Goal: Task Accomplishment & Management: Manage account settings

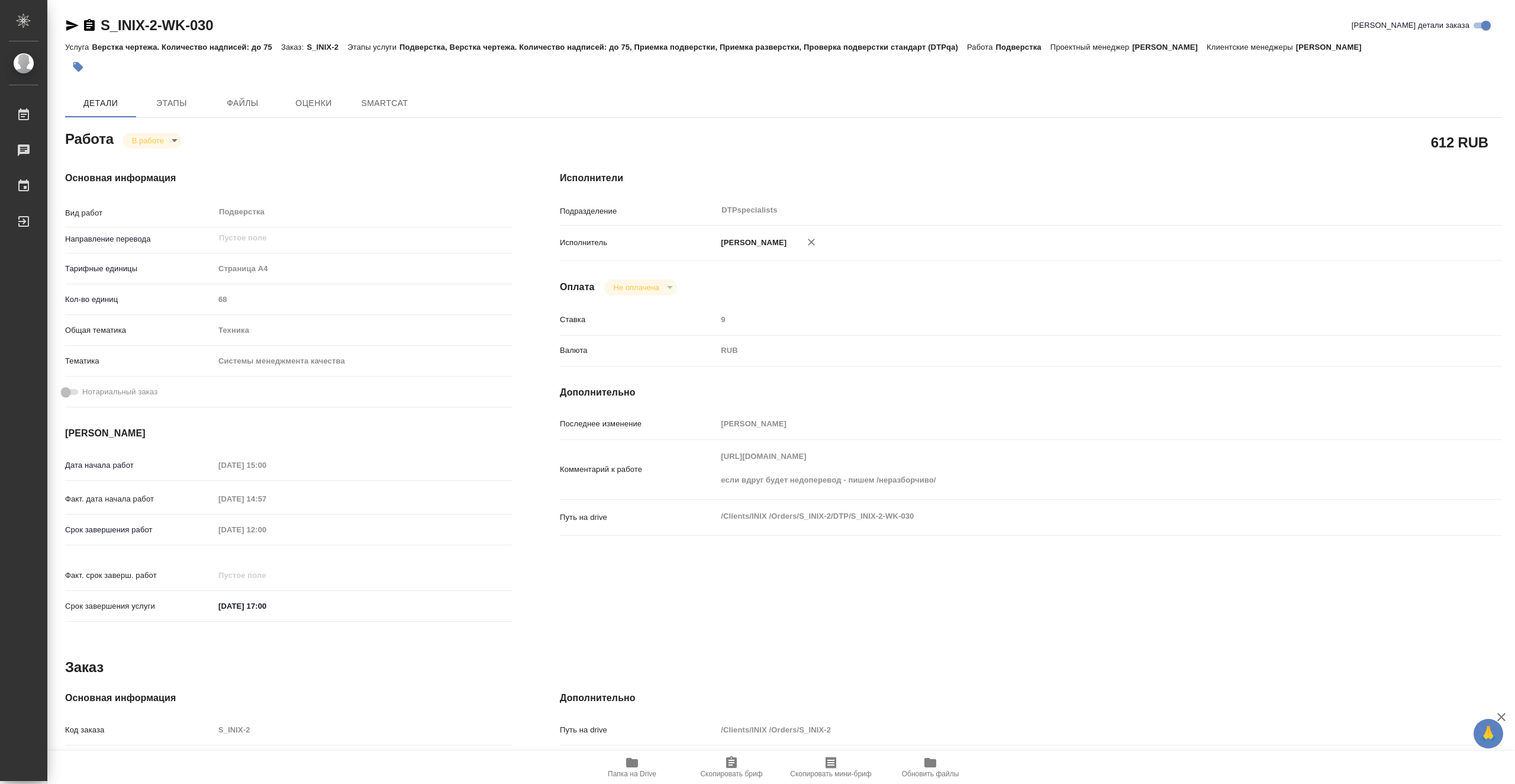
type textarea "x"
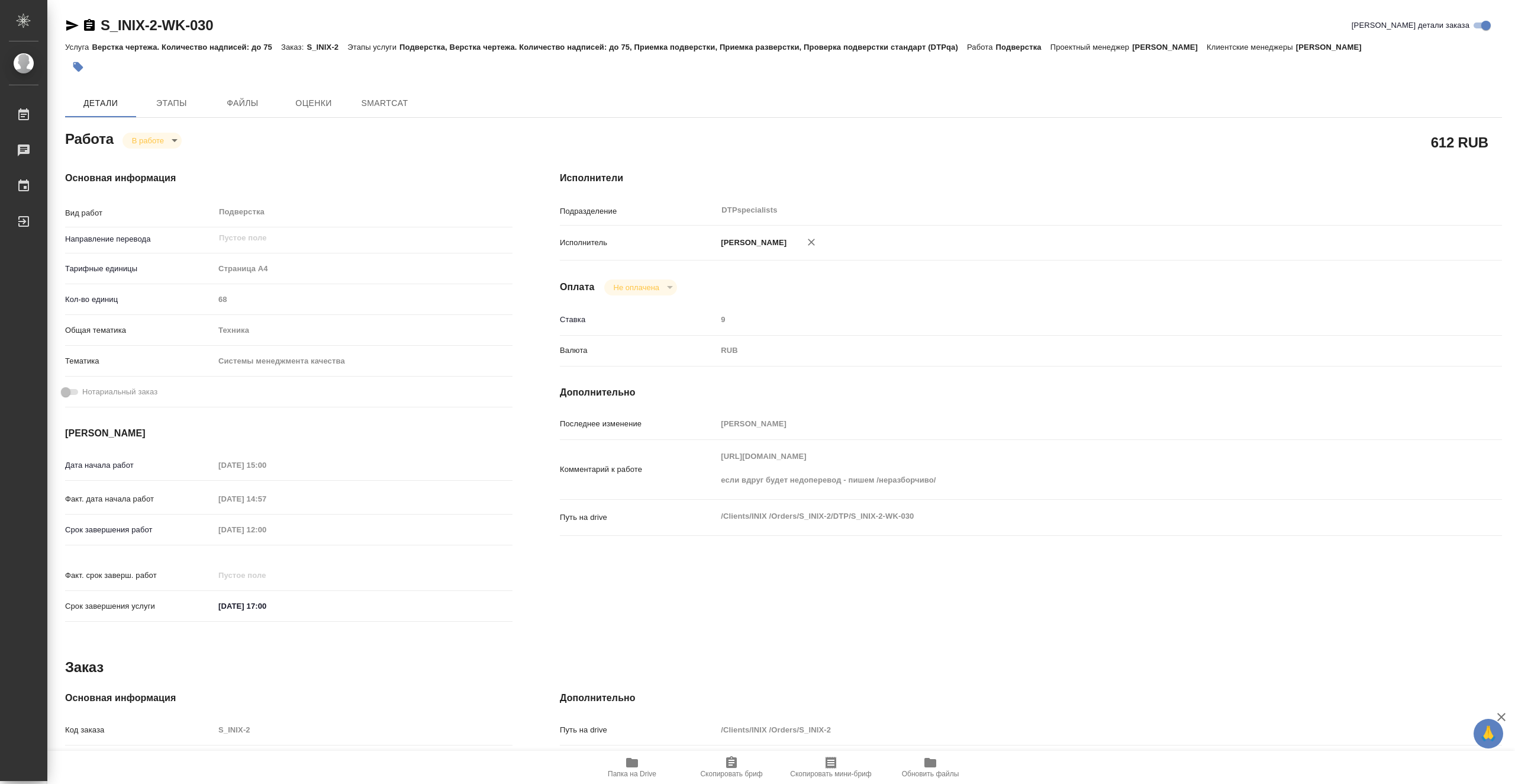
type textarea "x"
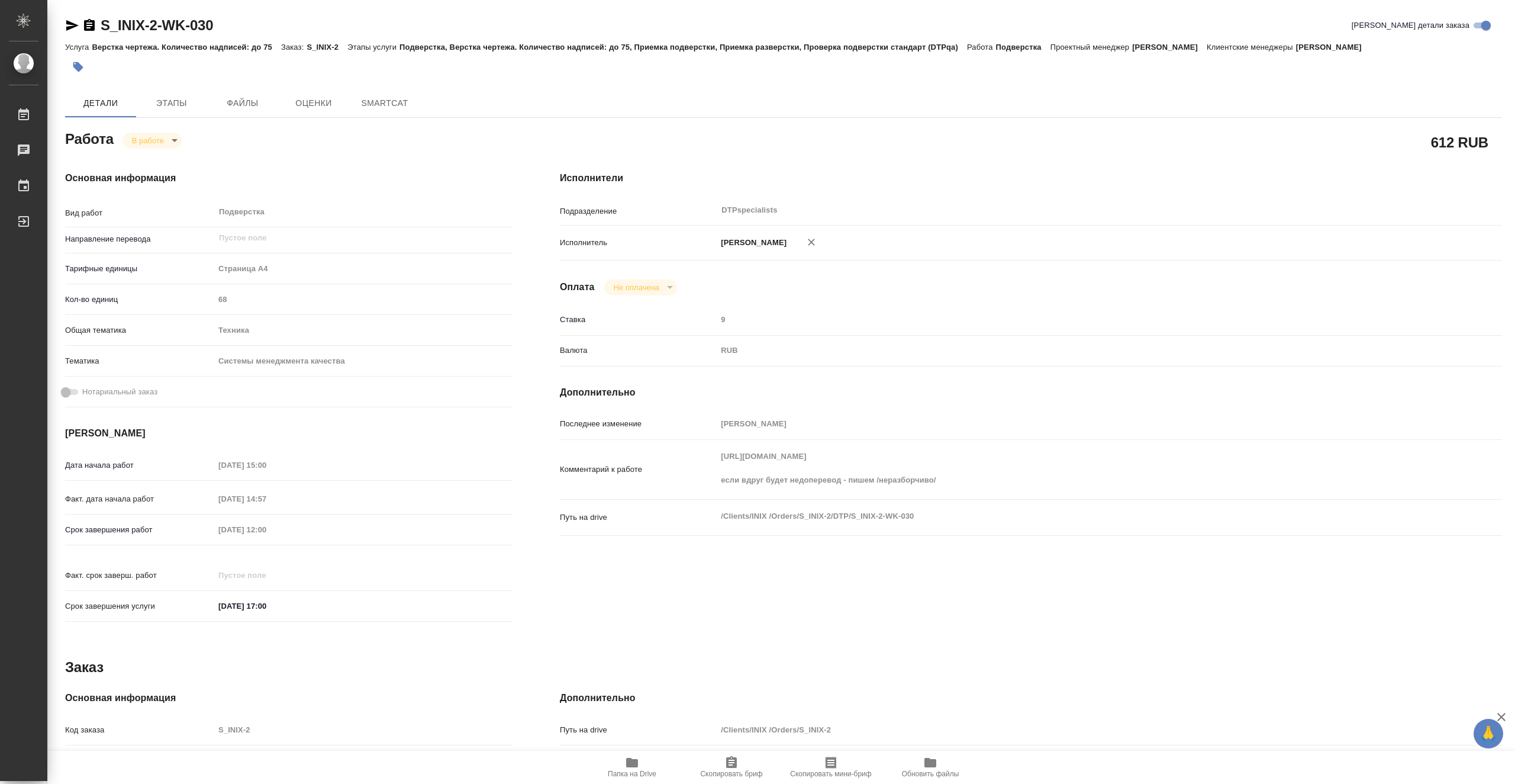
type textarea "x"
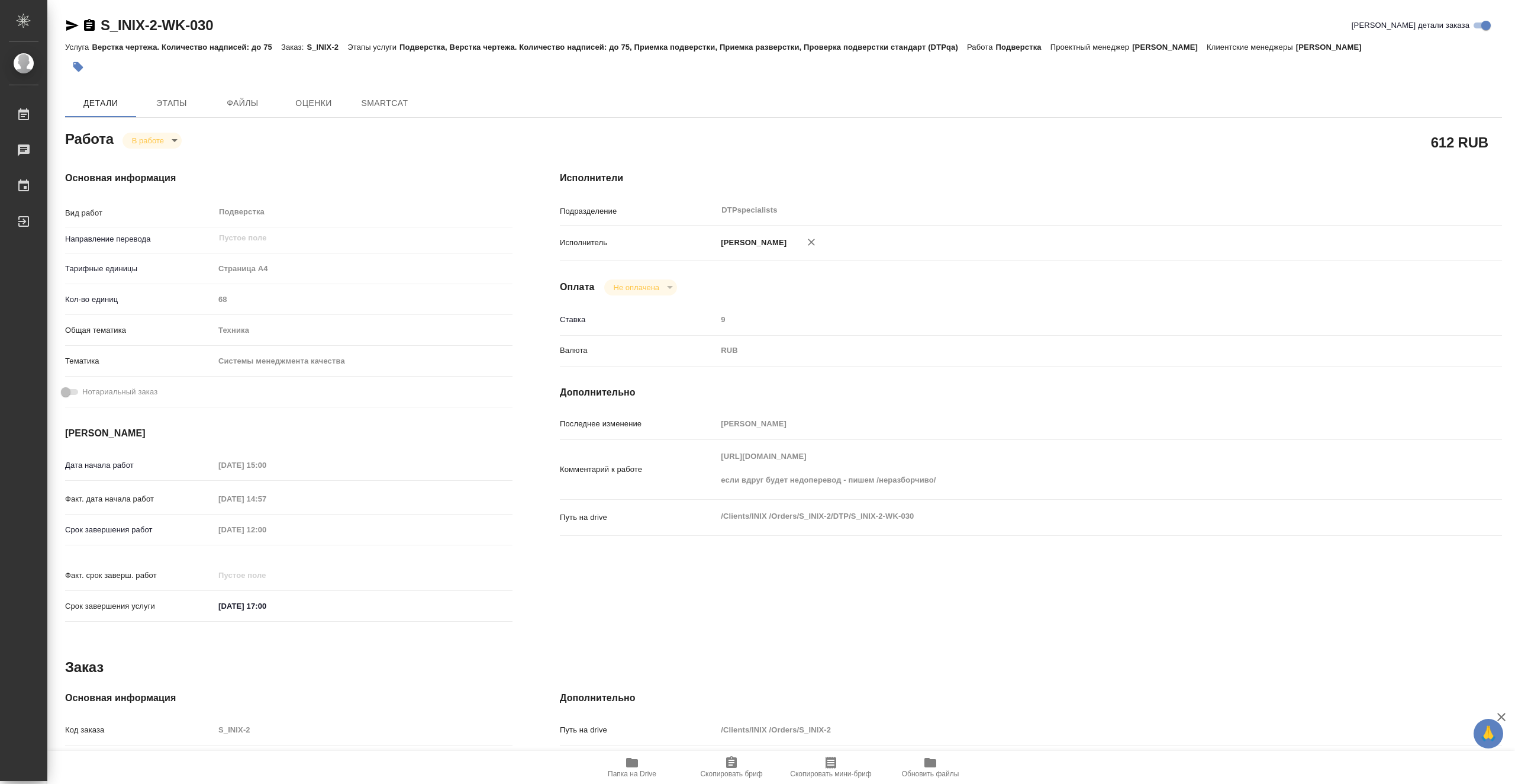
type textarea "x"
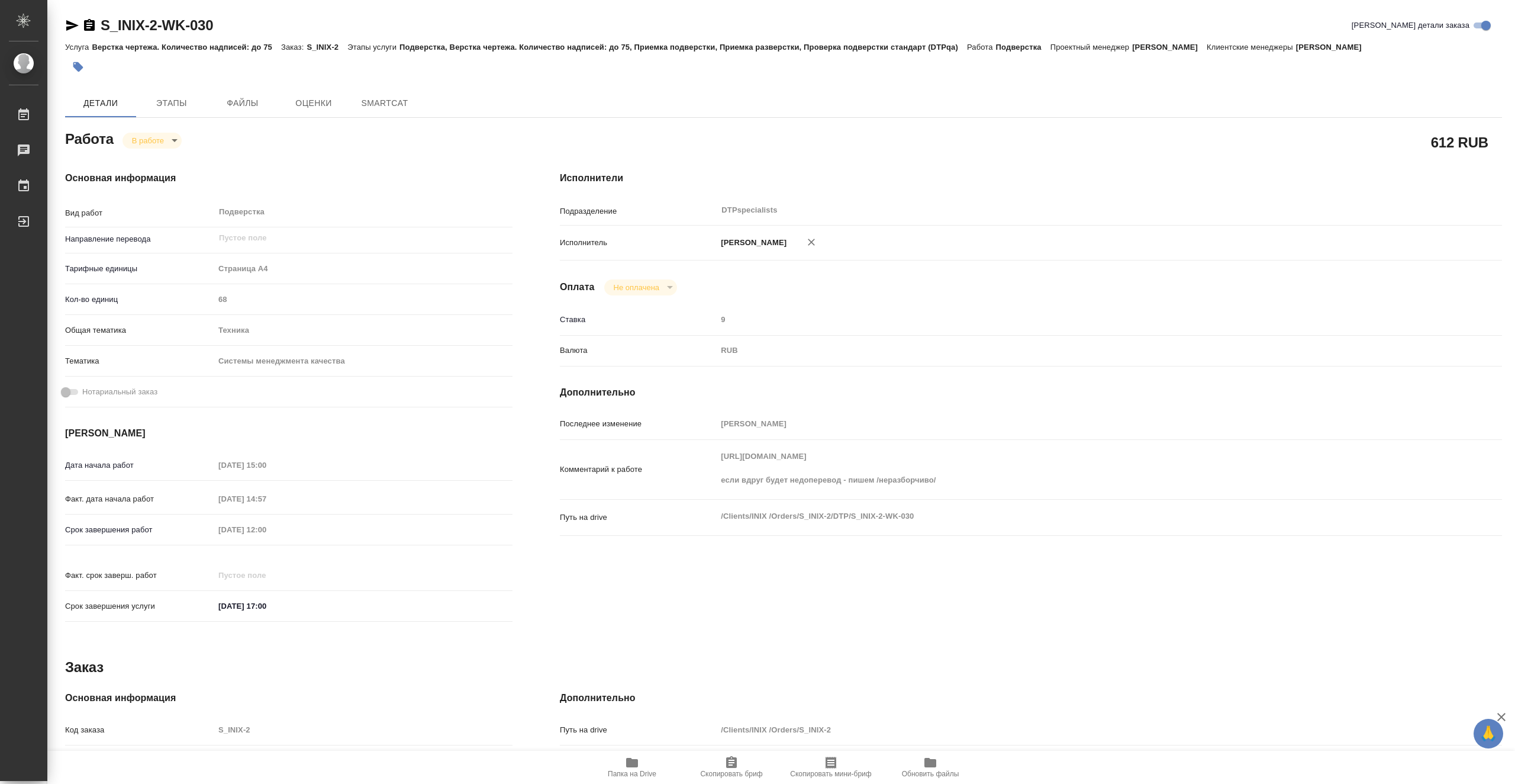
type textarea "x"
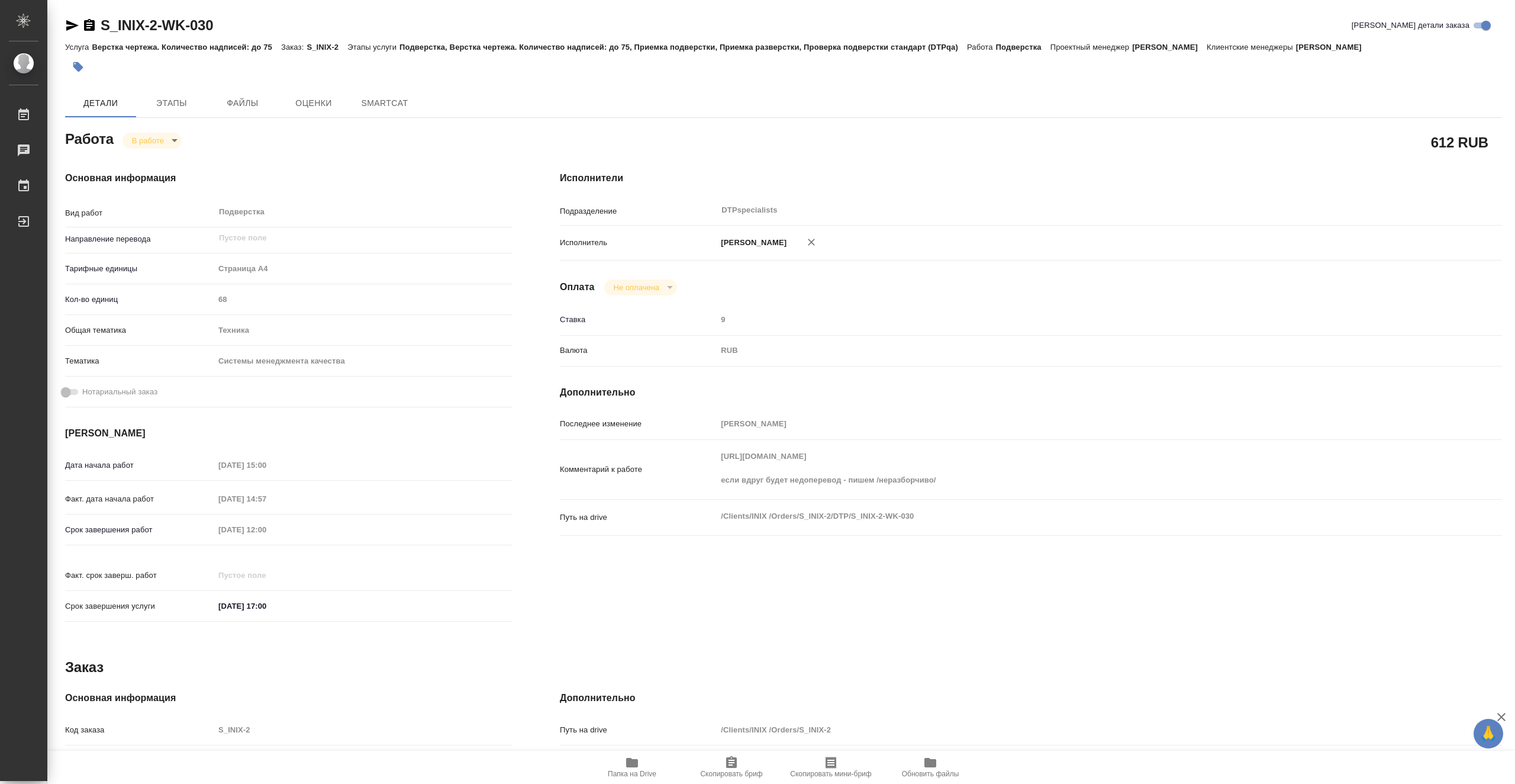
type textarea "x"
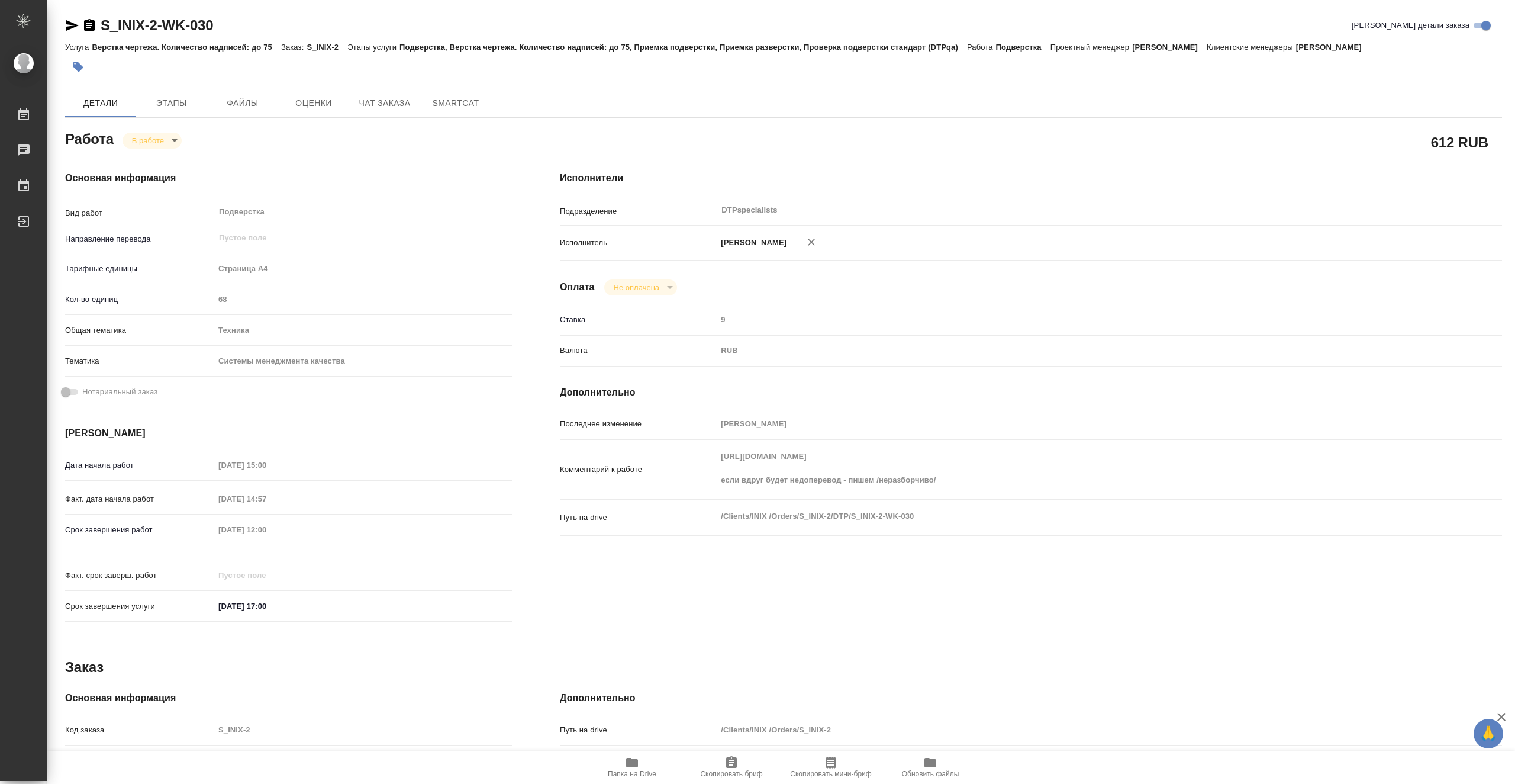
click at [643, 767] on span "Папка на Drive" at bounding box center [632, 767] width 86 height 23
type textarea "x"
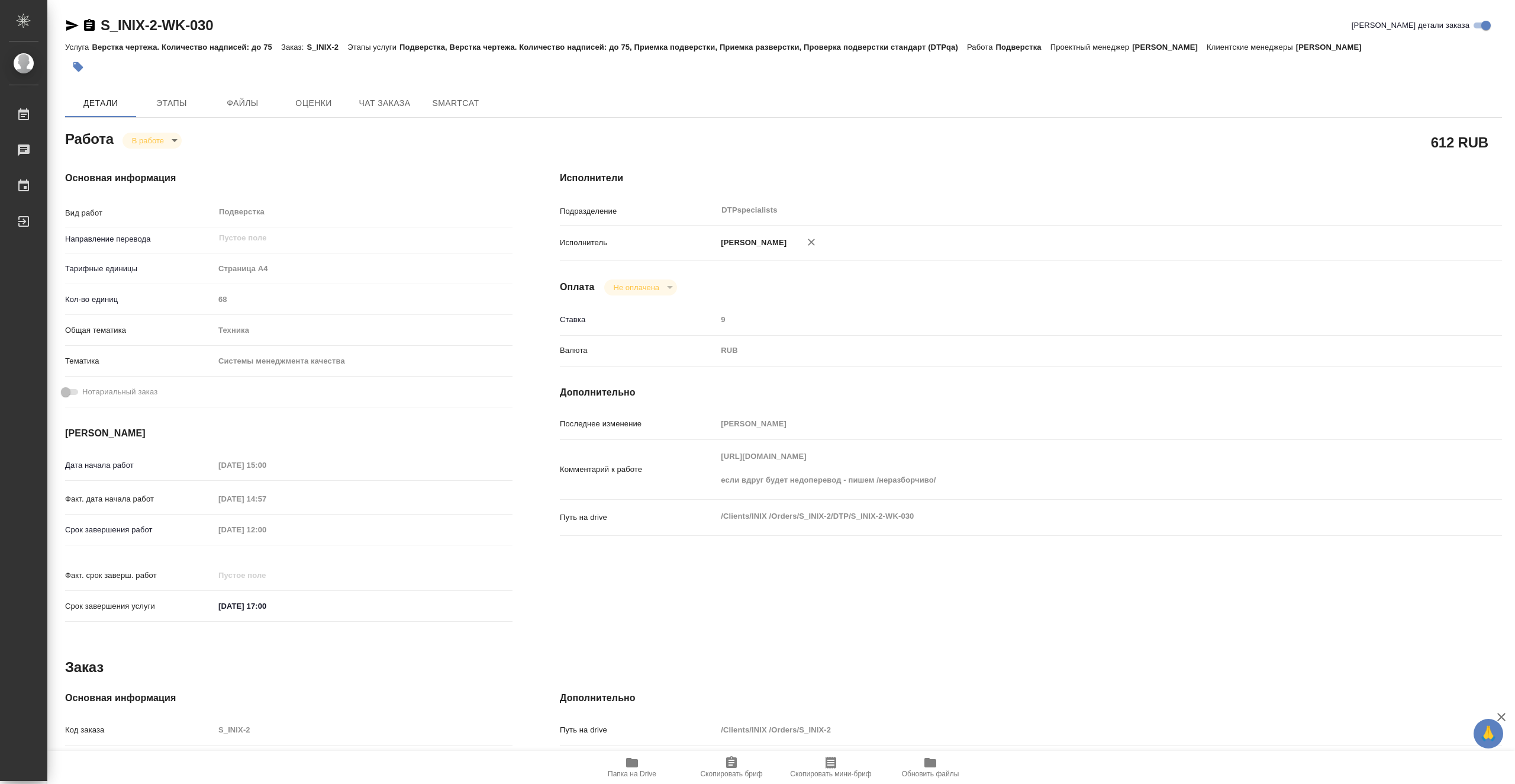
type textarea "x"
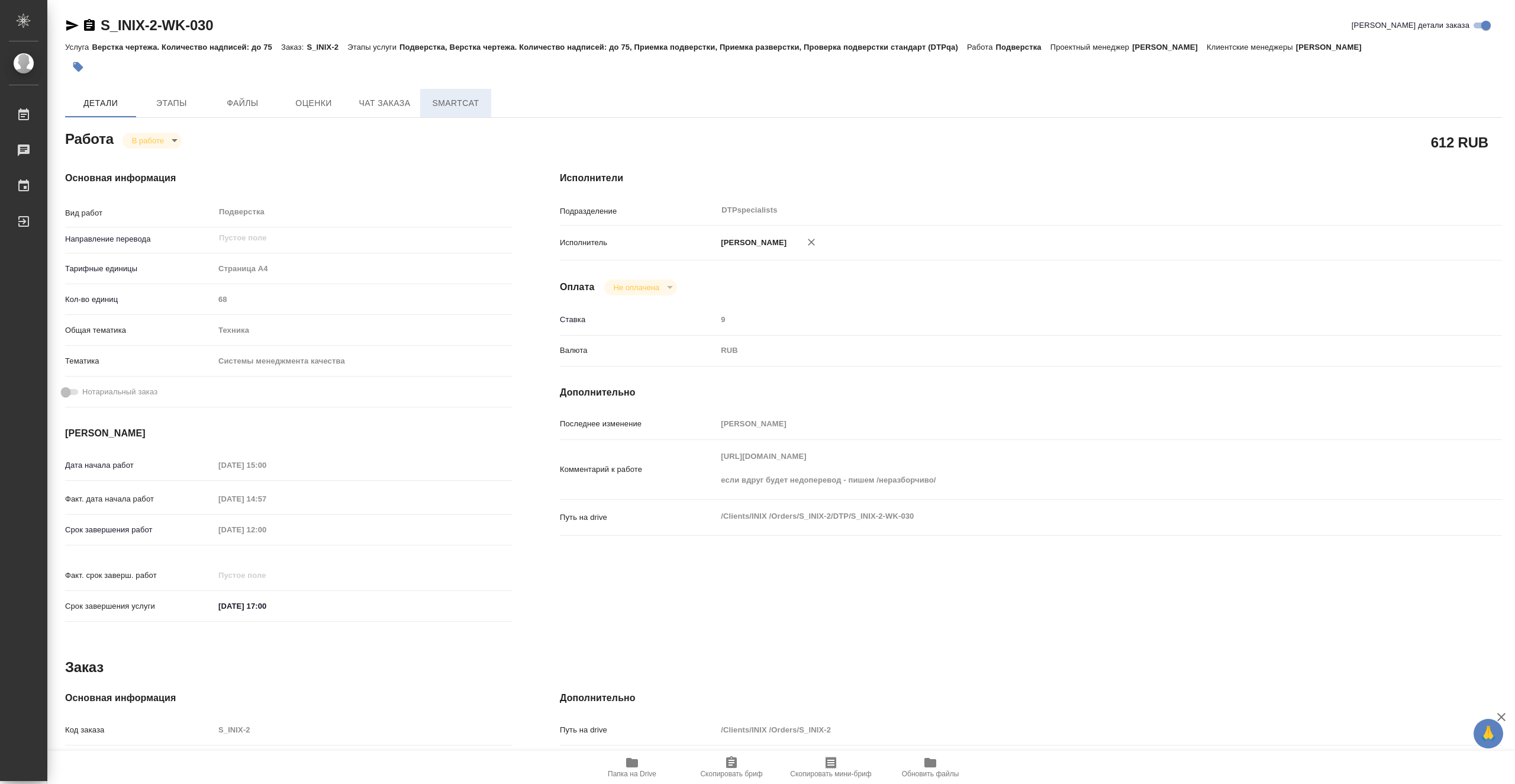
type textarea "x"
click at [168, 103] on span "Этапы" at bounding box center [171, 103] width 57 height 15
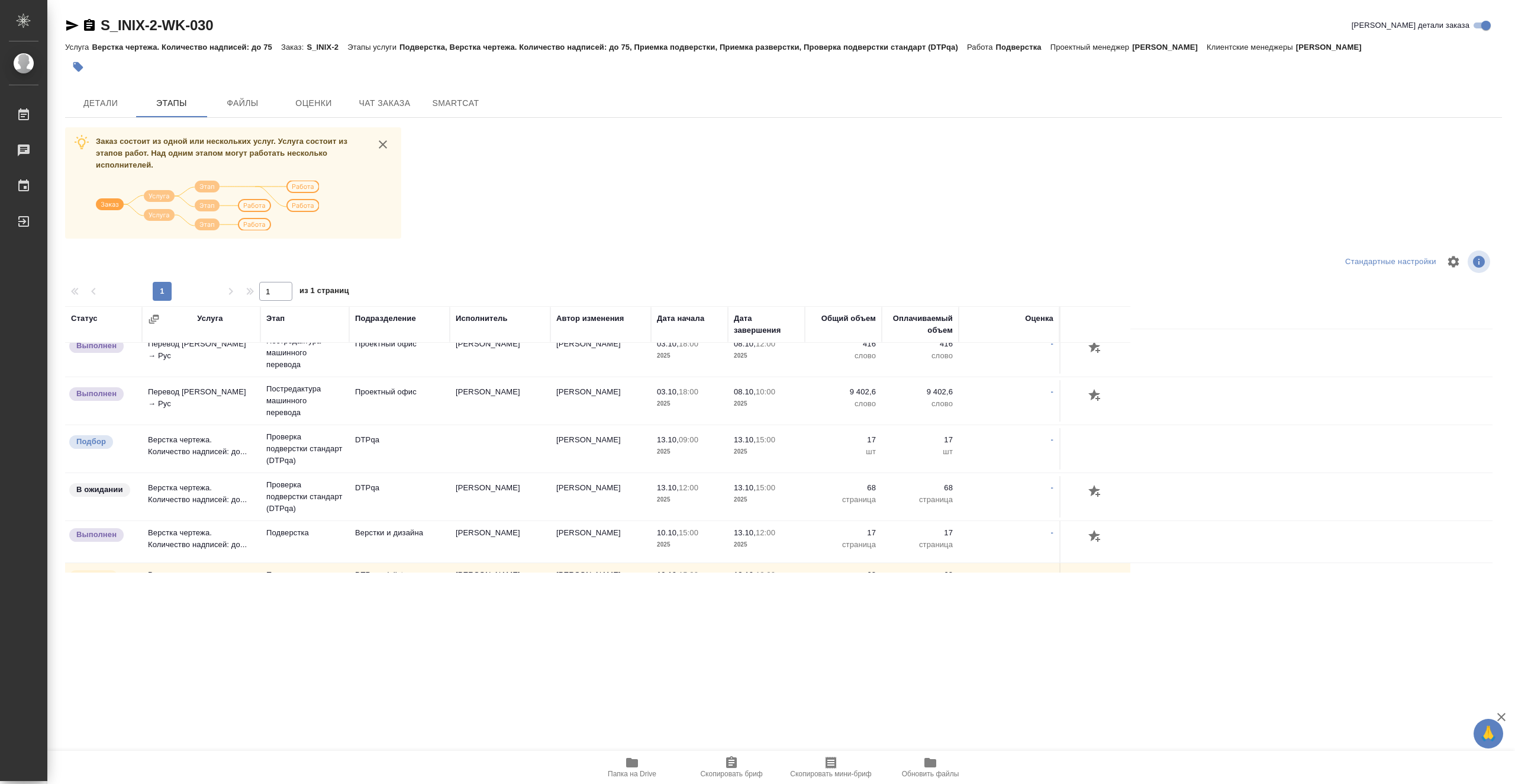
scroll to position [249, 0]
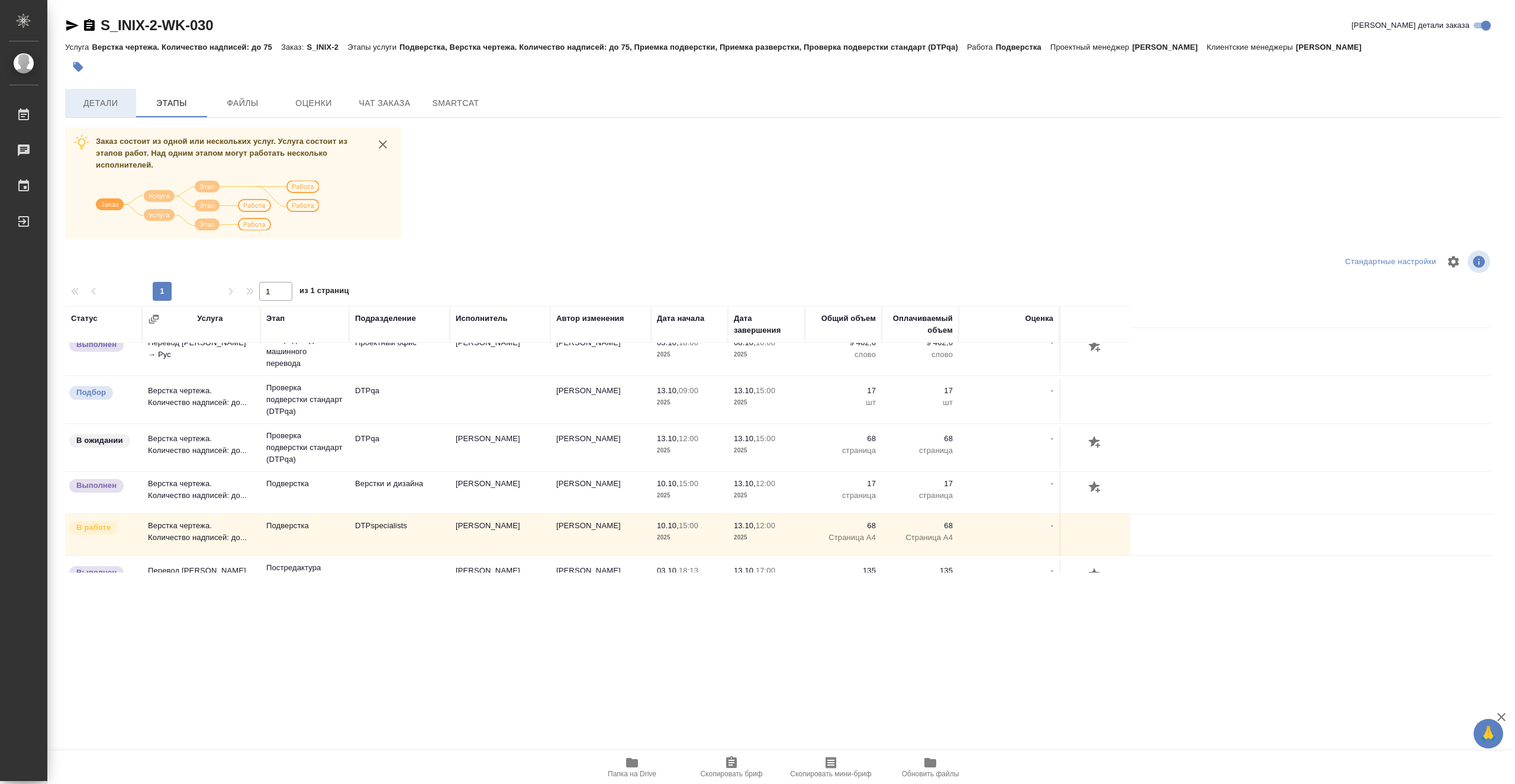
click at [128, 106] on span "Детали" at bounding box center [101, 103] width 57 height 15
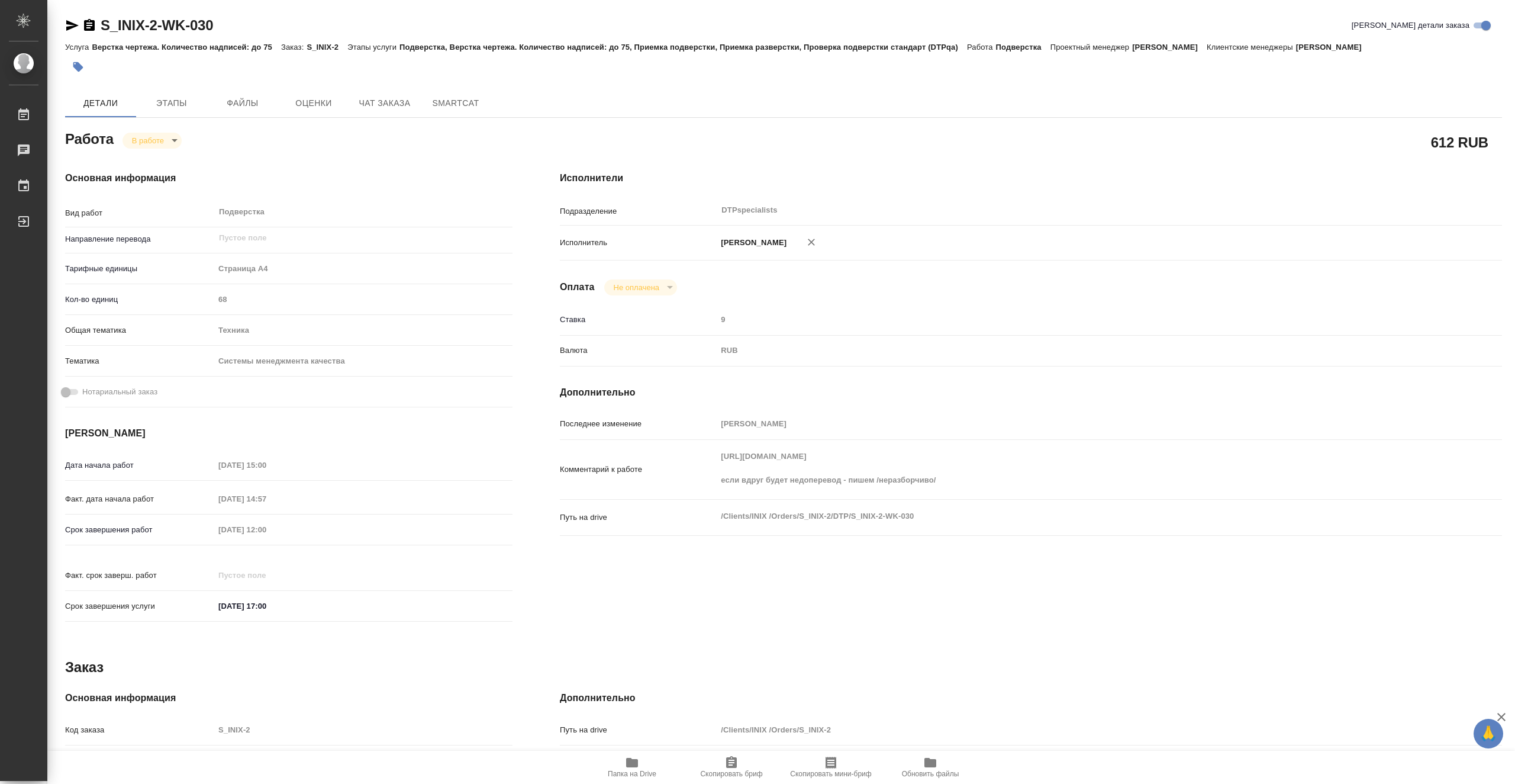
type textarea "x"
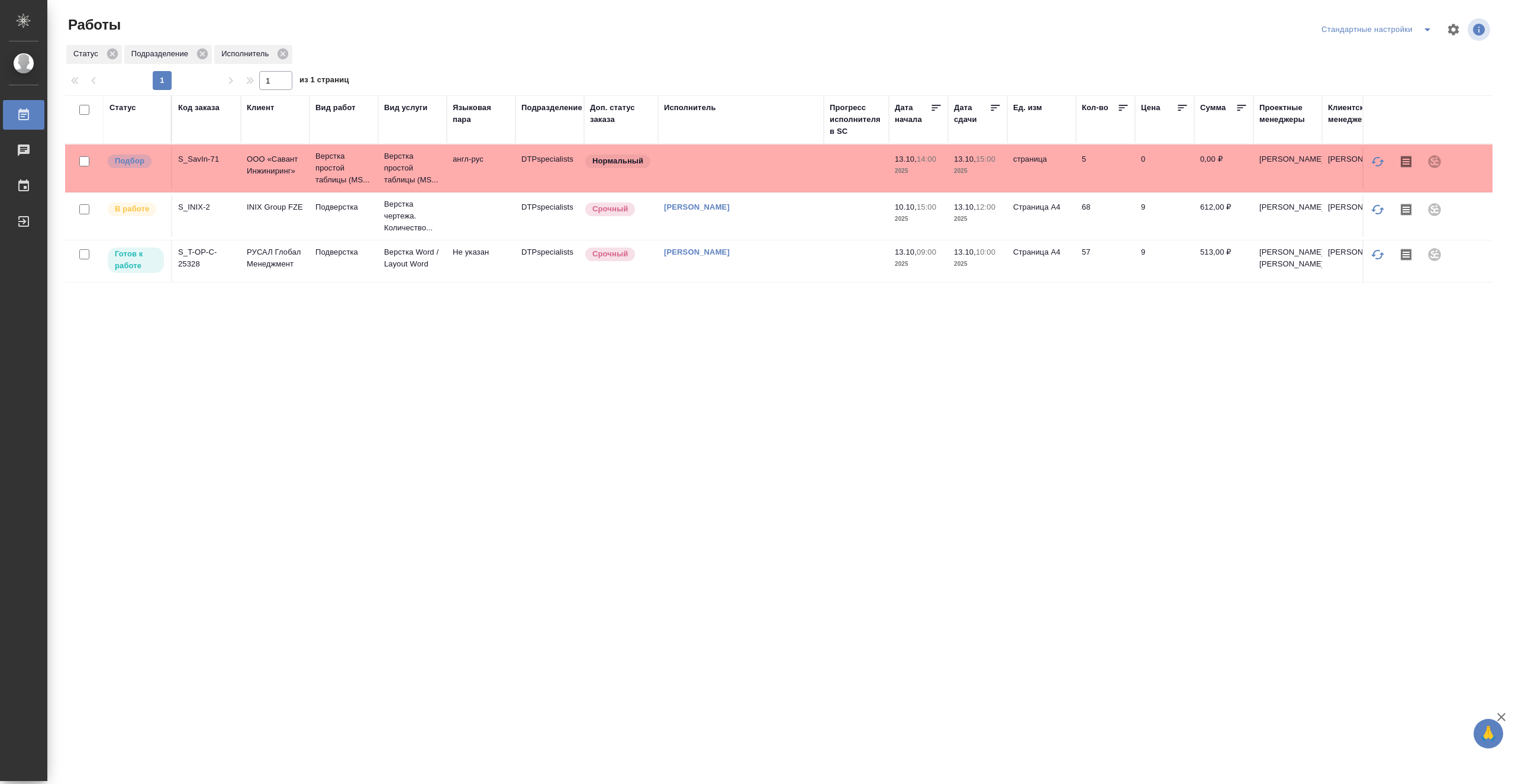
click at [858, 276] on td at bounding box center [857, 260] width 65 height 41
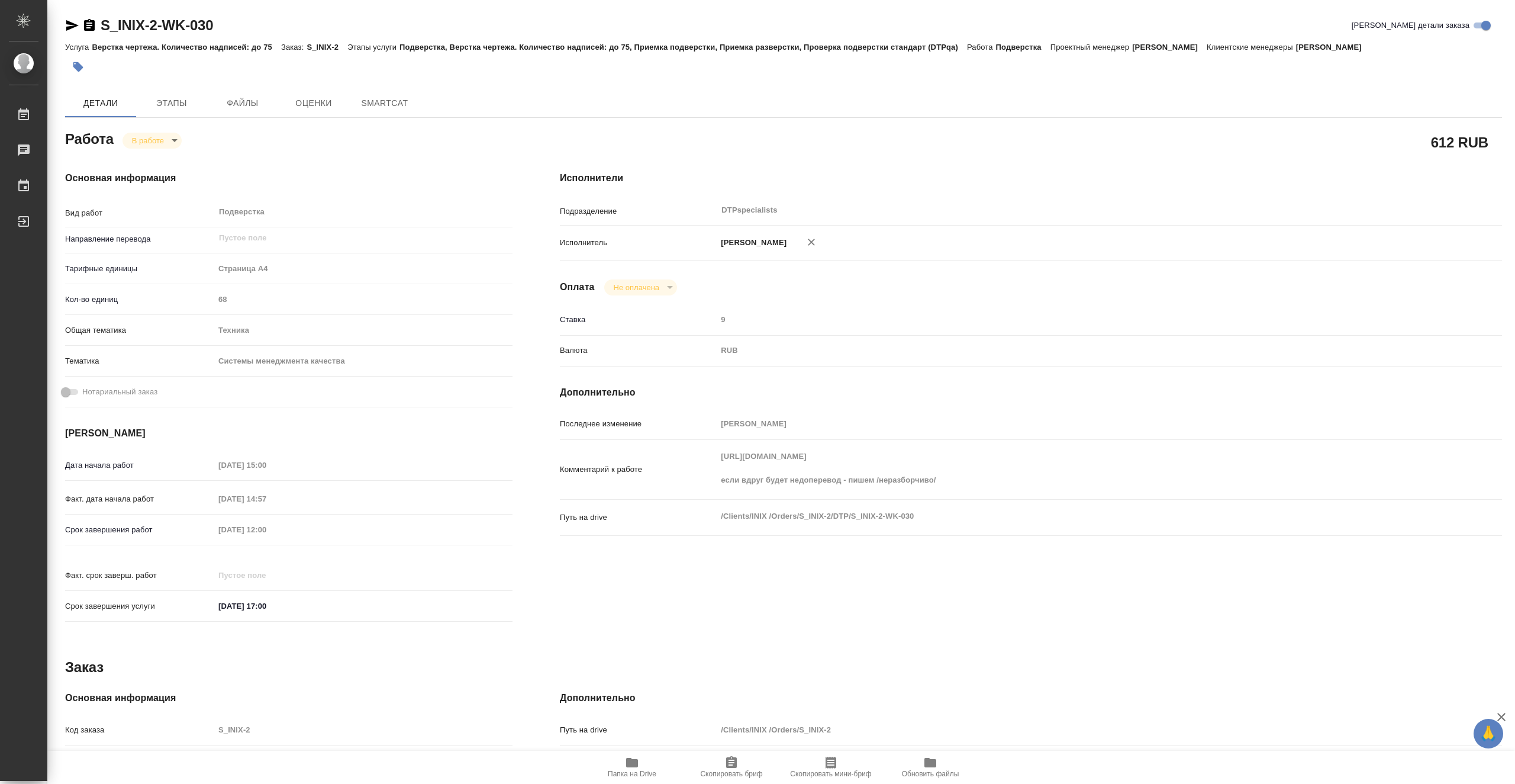
type textarea "x"
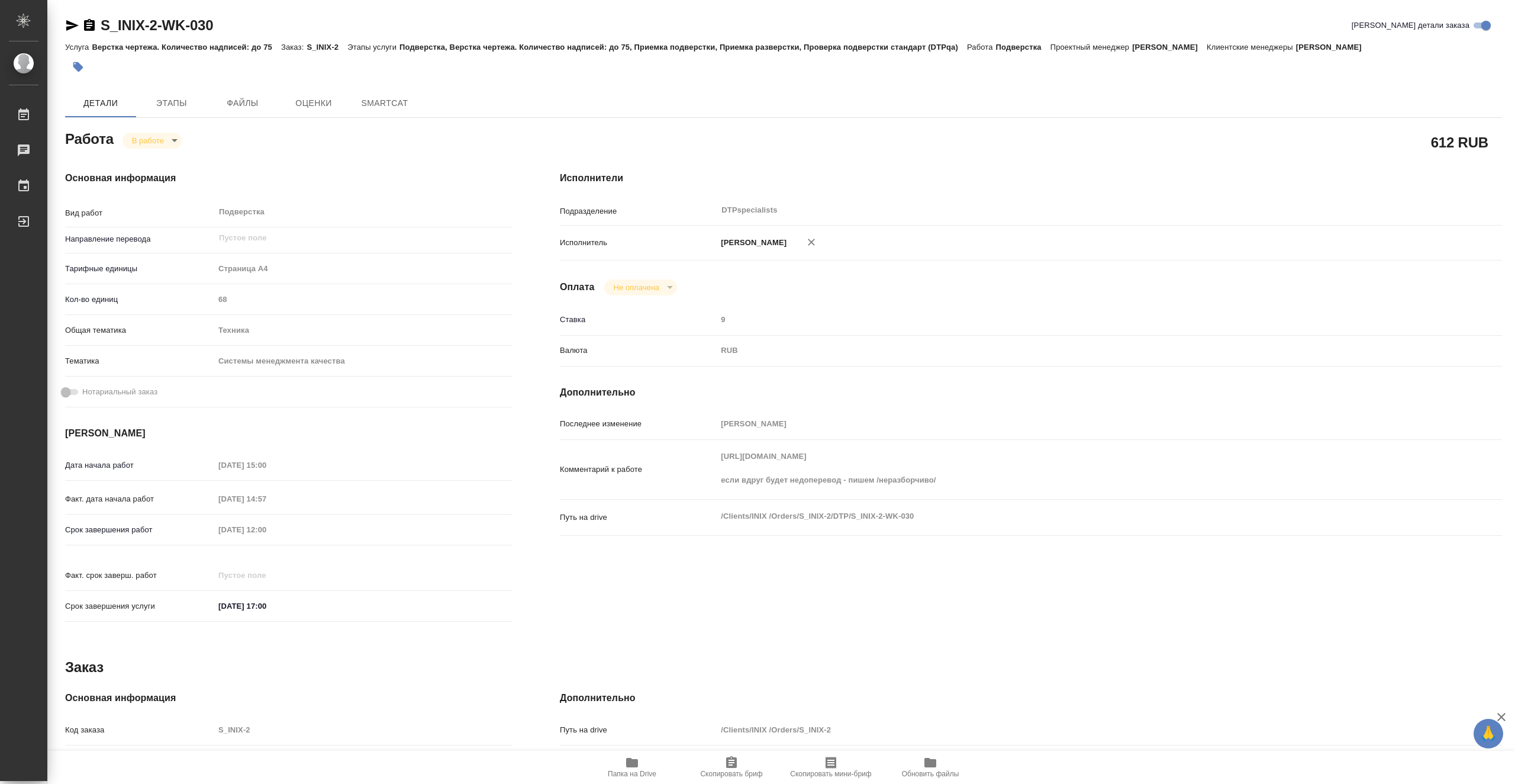
type textarea "x"
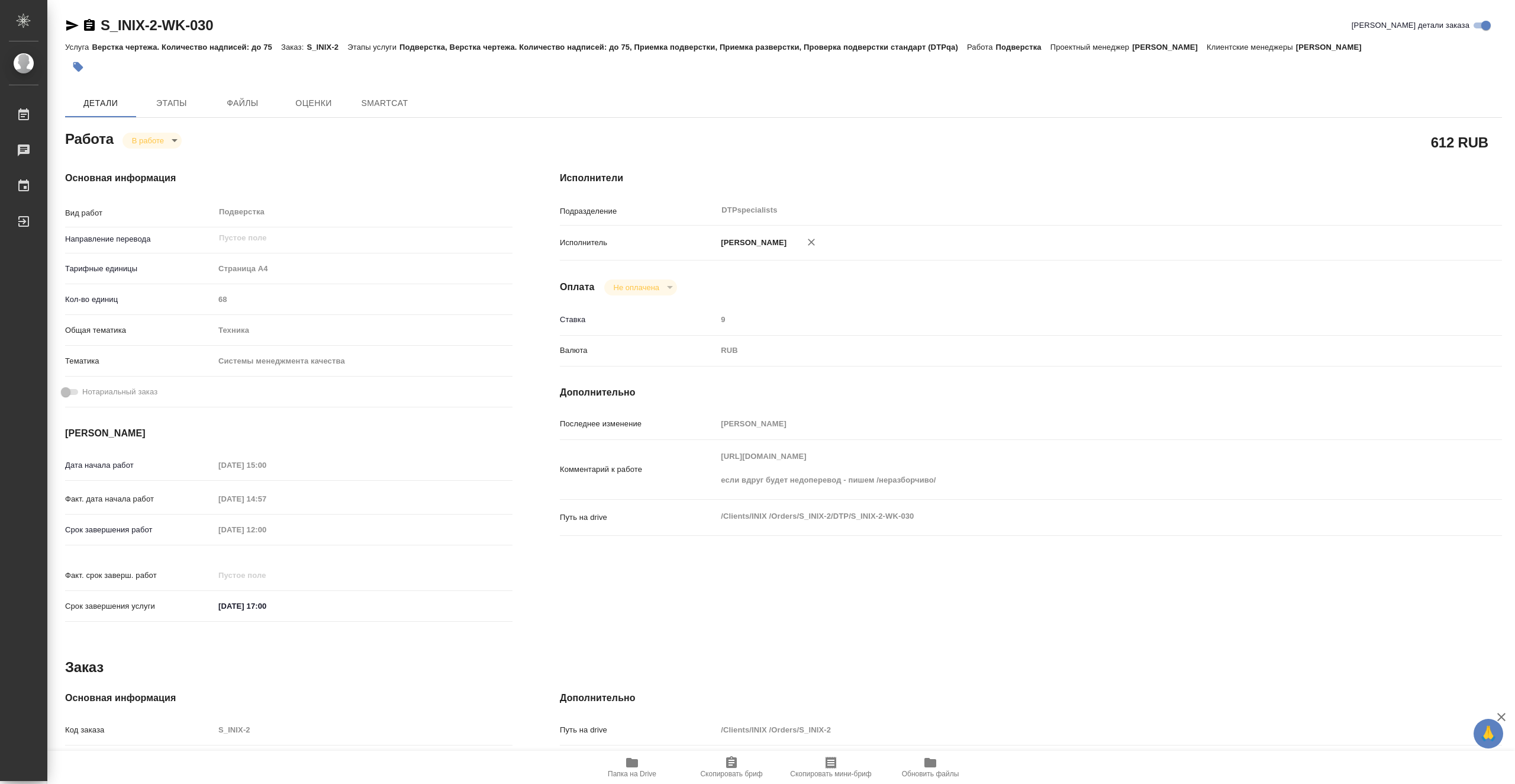
type textarea "x"
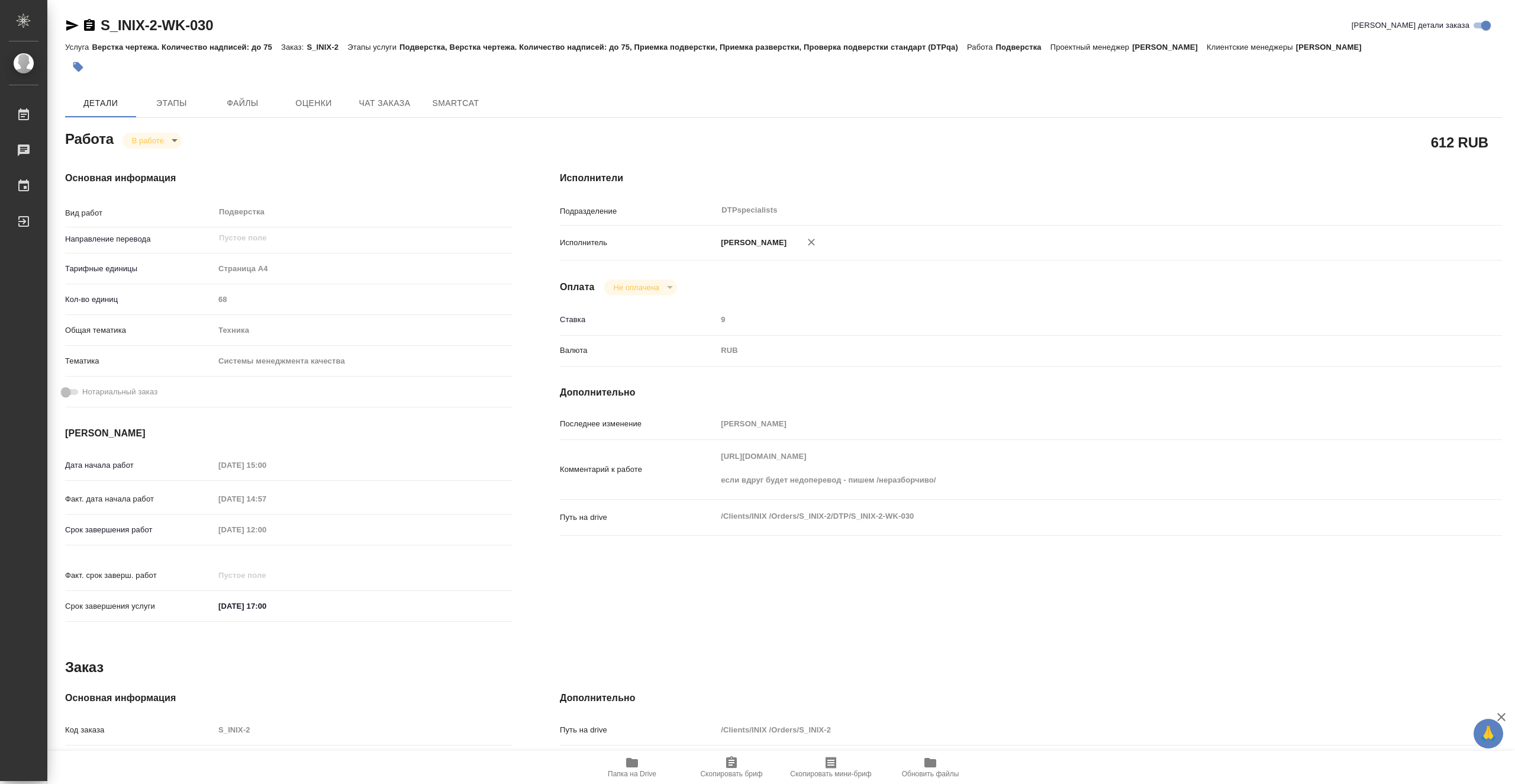
click at [629, 769] on icon "button" at bounding box center [632, 762] width 14 height 14
type textarea "x"
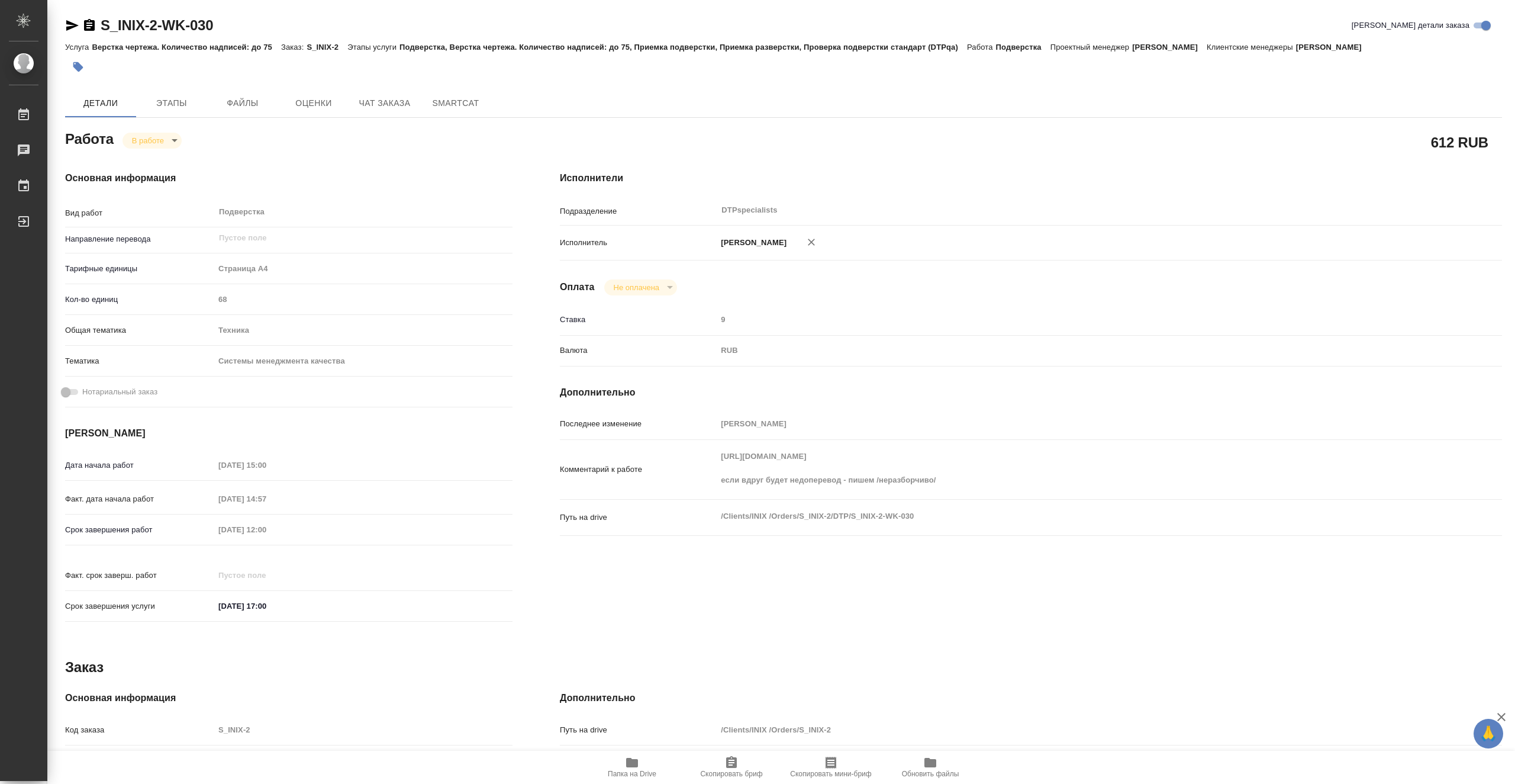
type textarea "x"
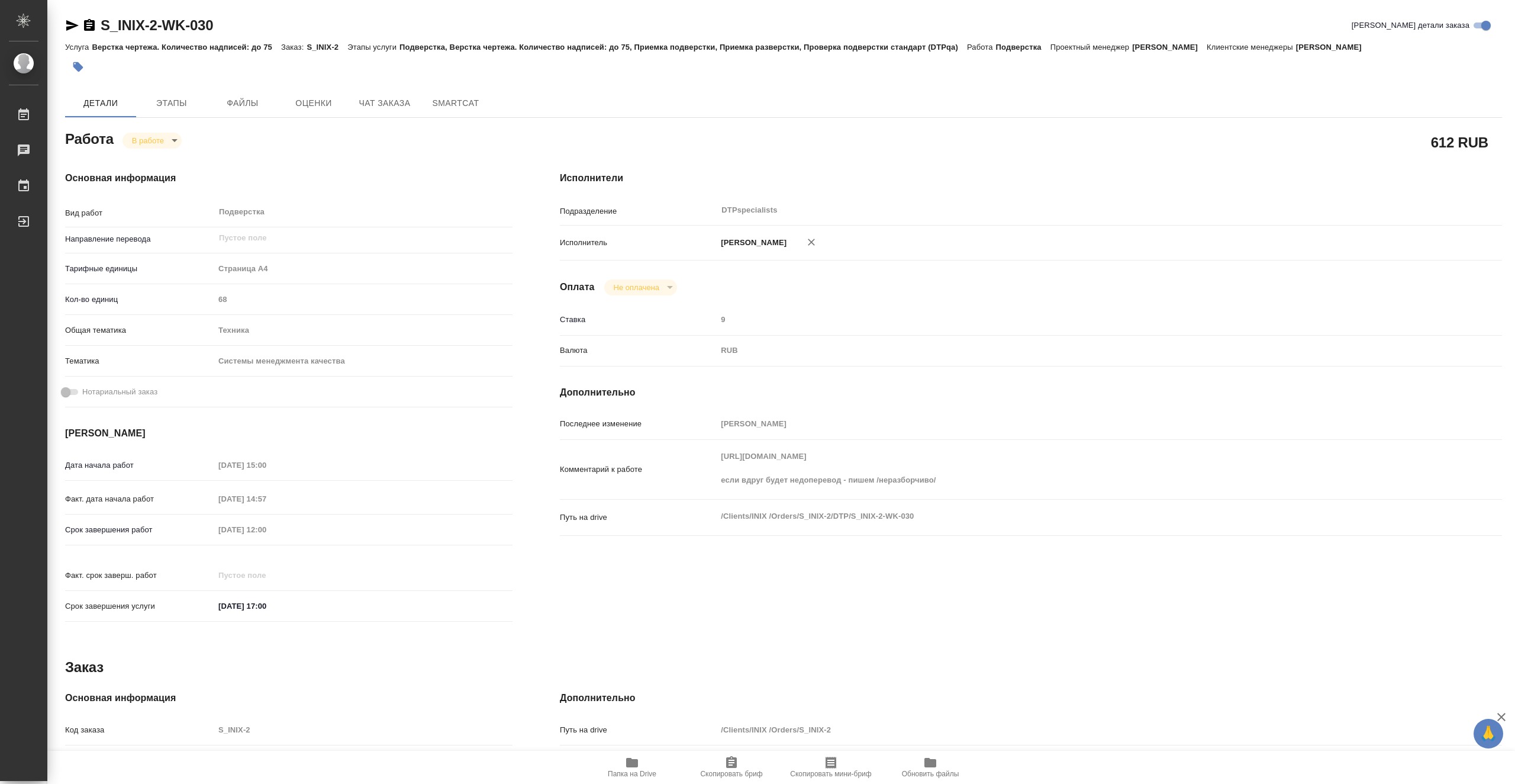
type textarea "x"
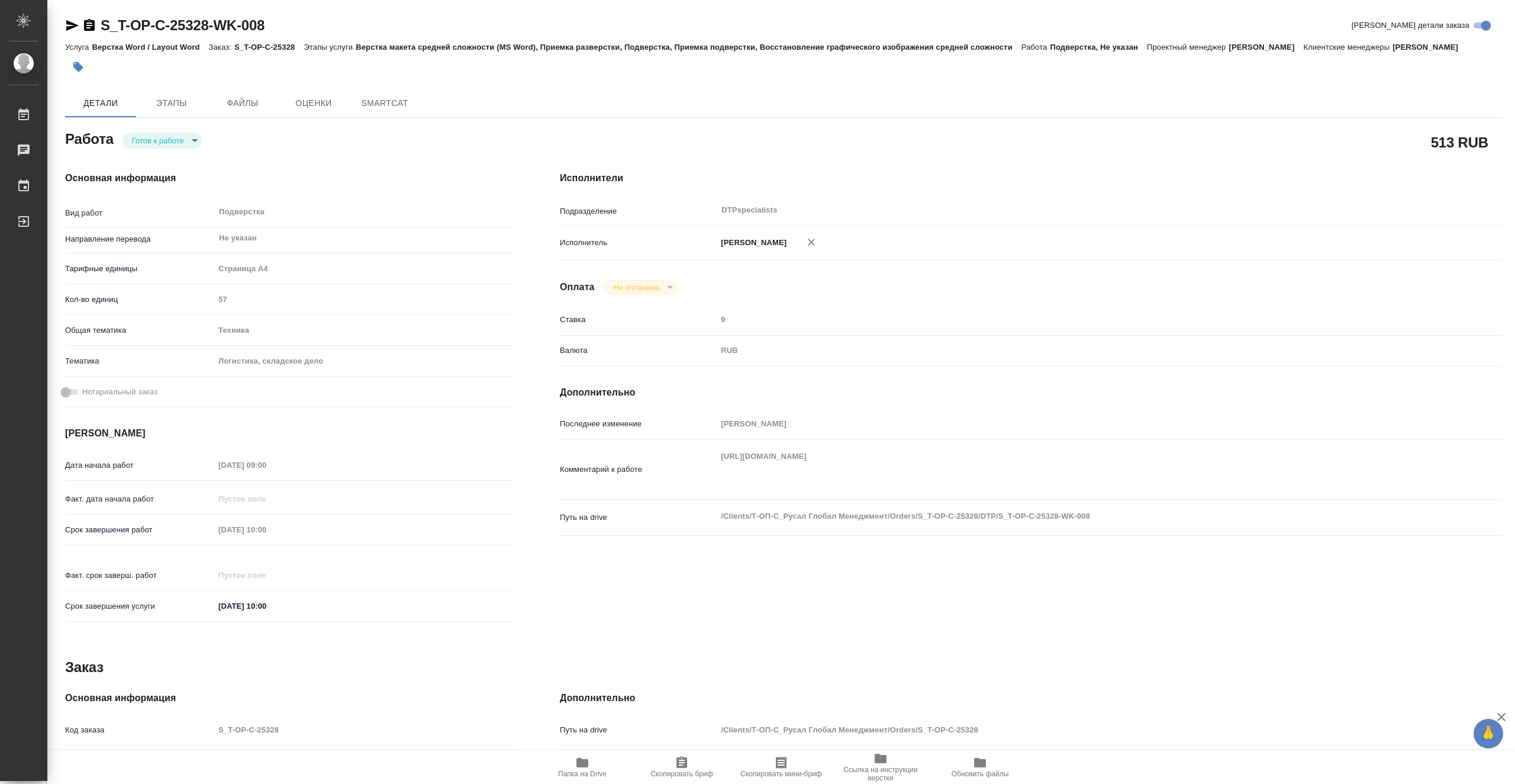
type textarea "x"
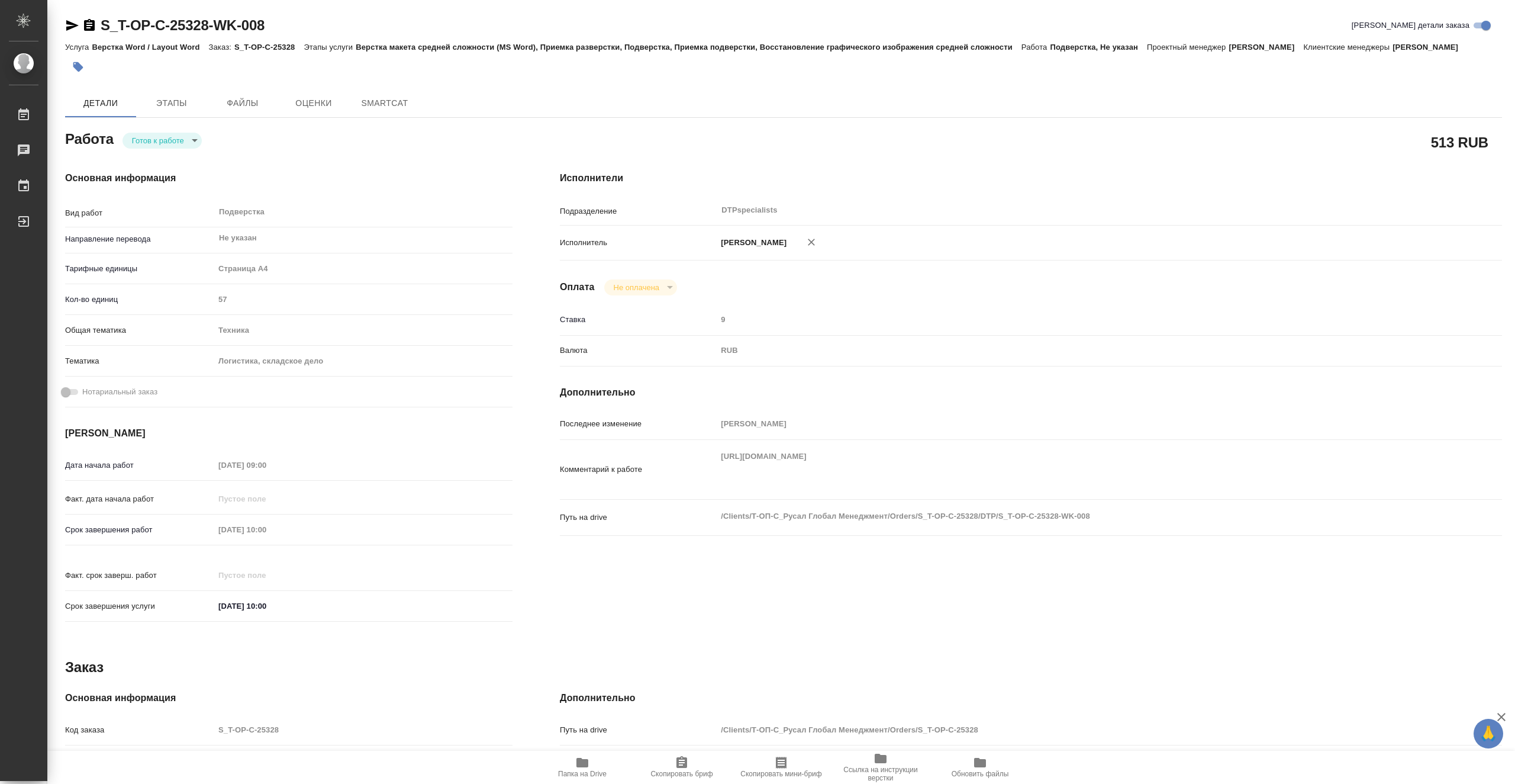
type textarea "x"
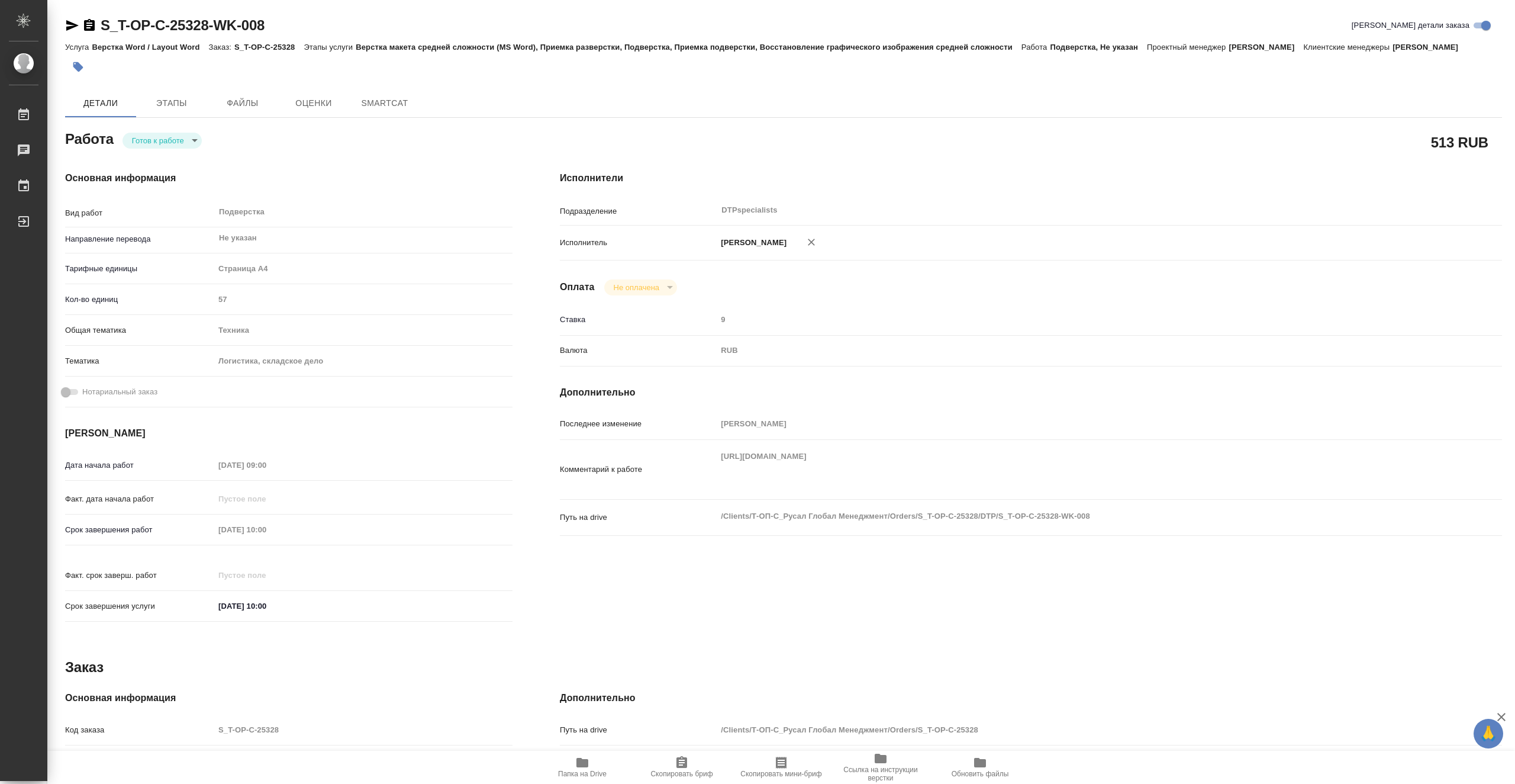
type textarea "x"
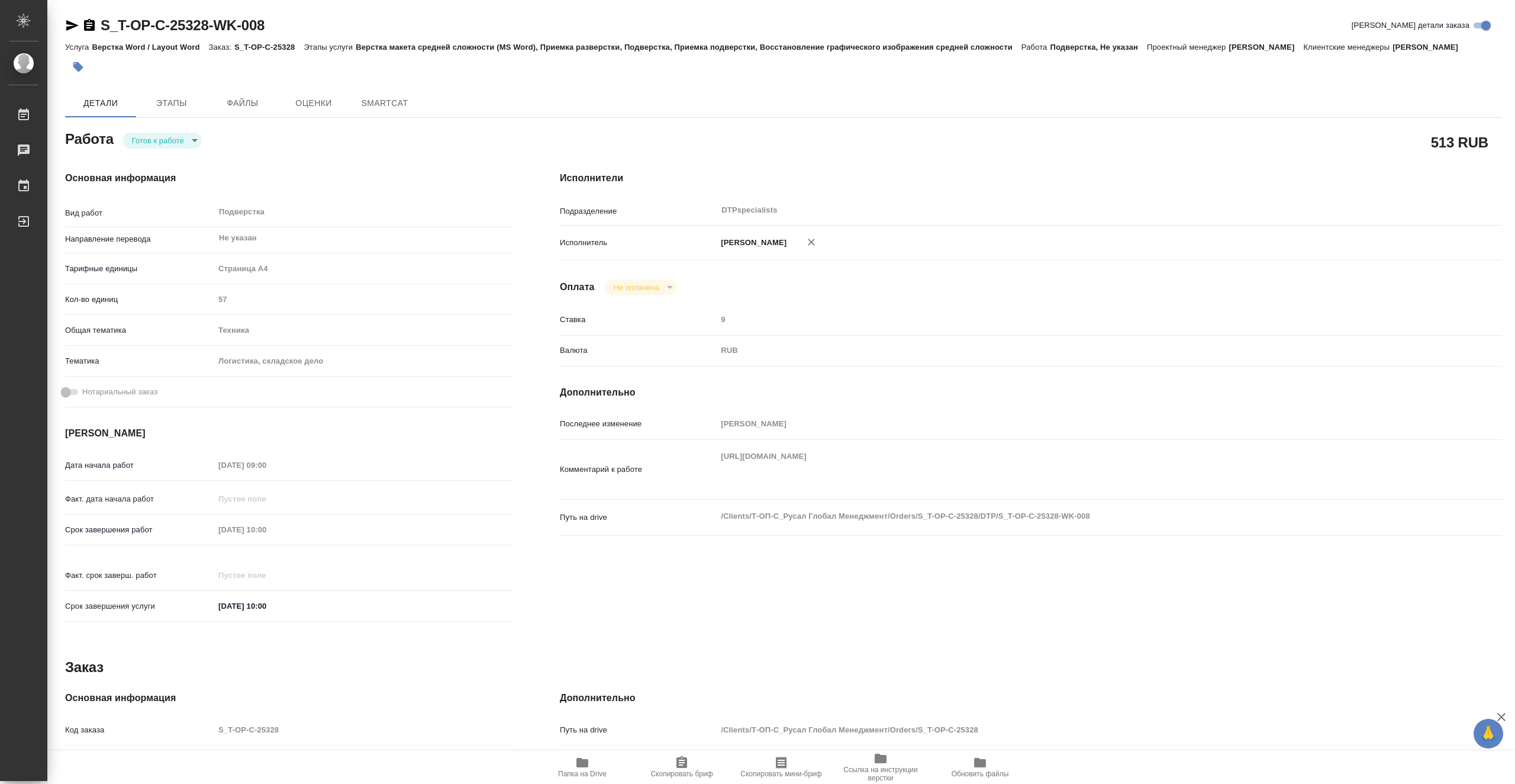
type textarea "x"
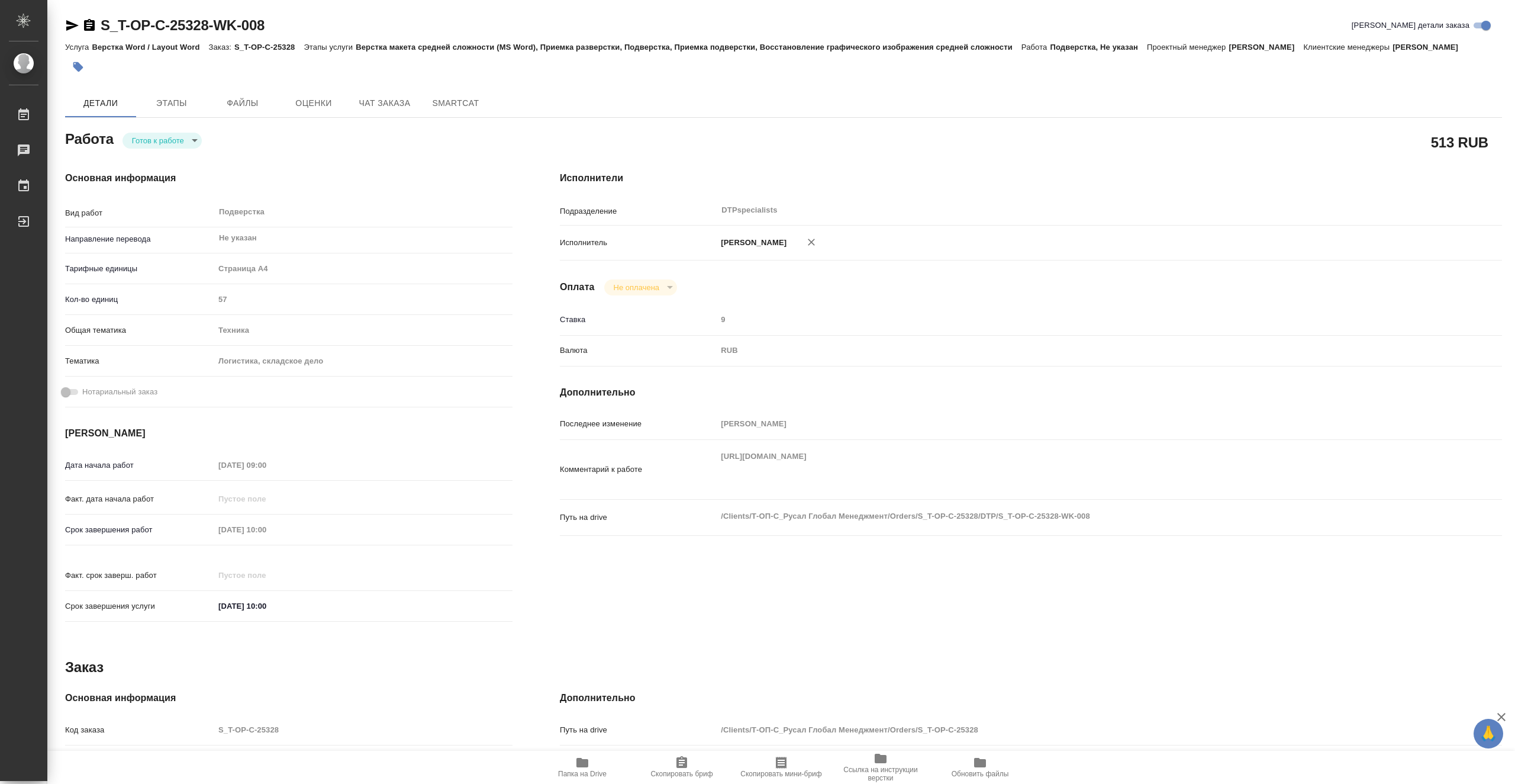
type textarea "x"
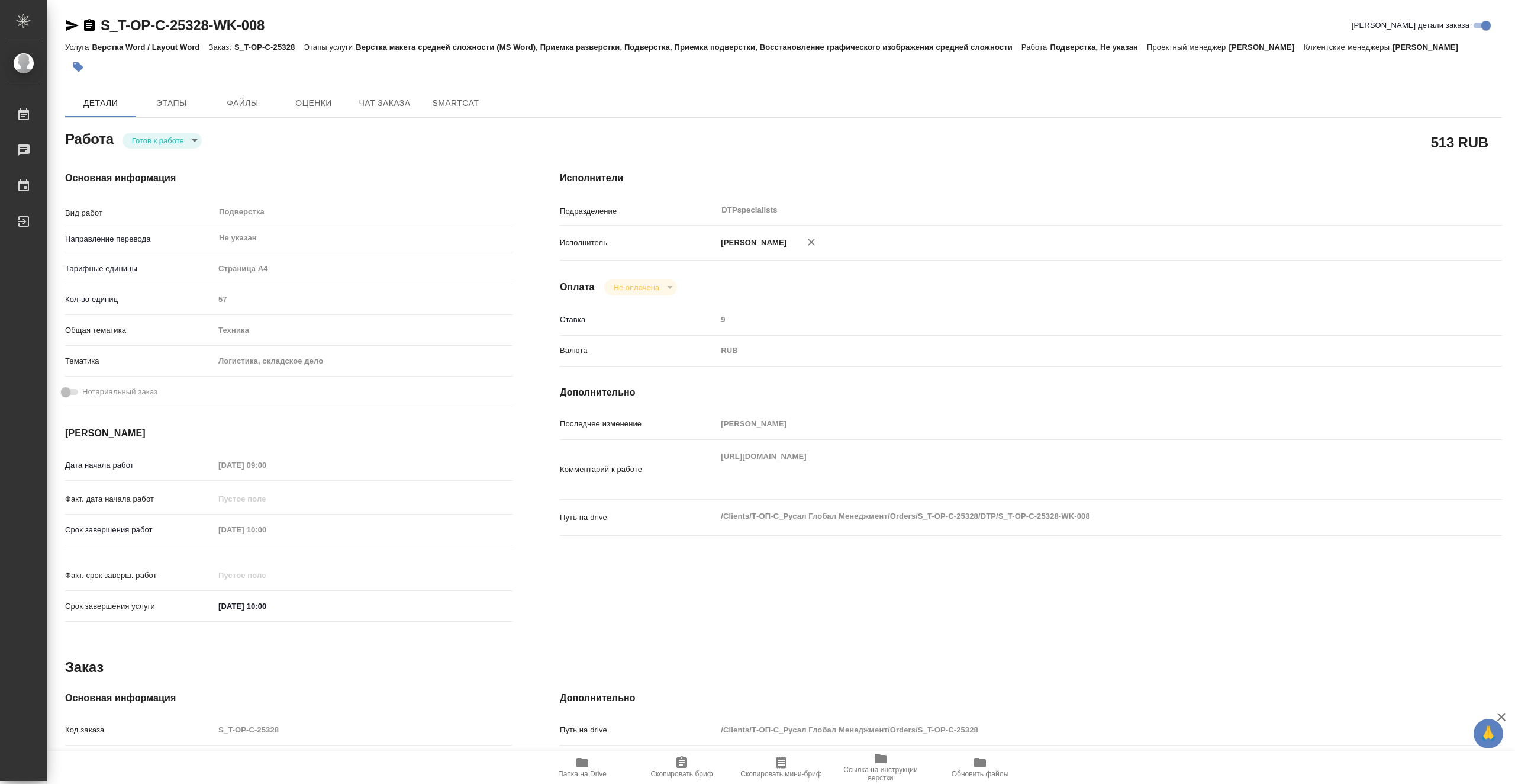
type textarea "x"
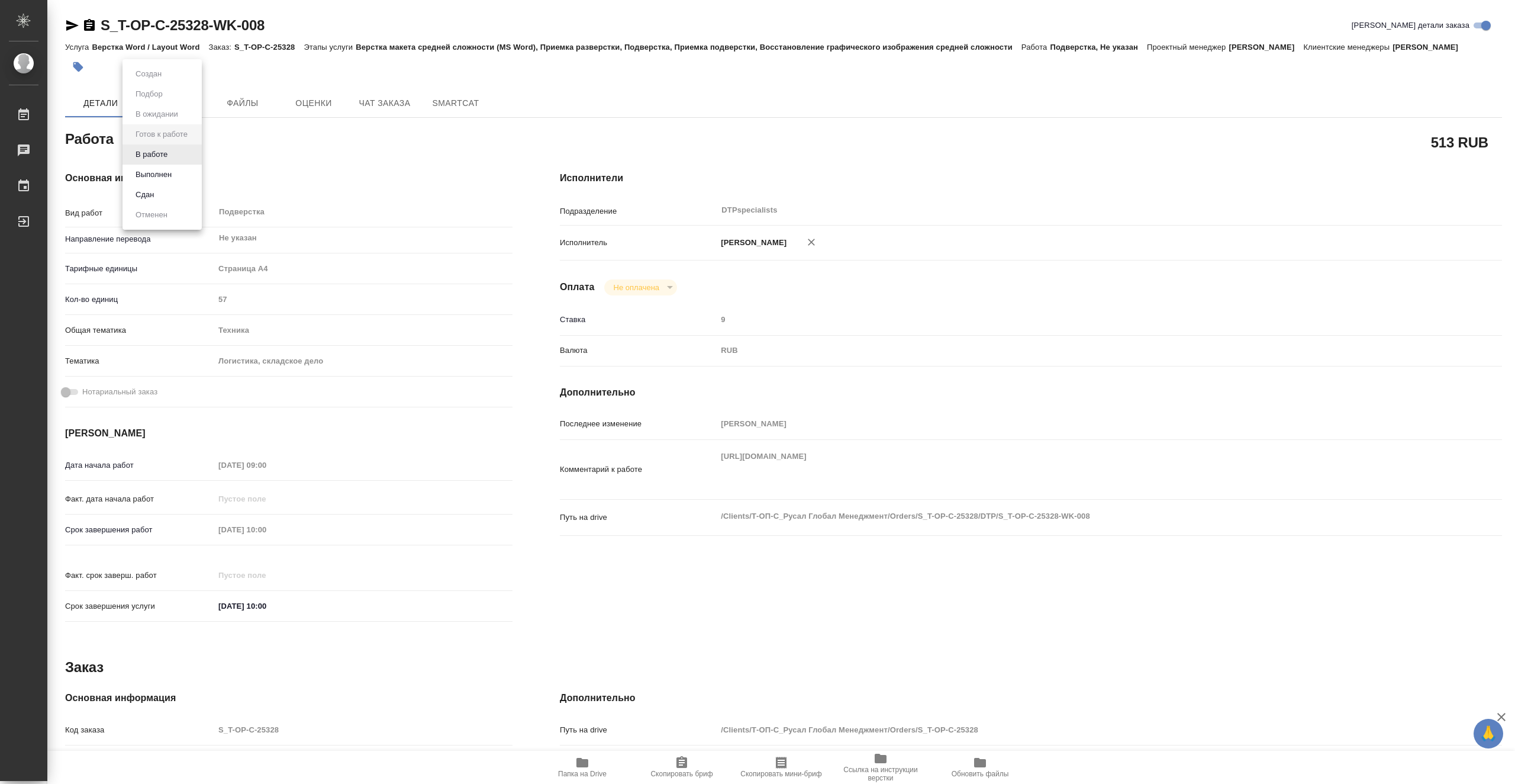
click at [188, 153] on body "🙏 .cls-1 fill:#fff; AWATERA Vasiutchenko Aleksandr Работы 0 Чаты График Выйти S…" at bounding box center [757, 392] width 1515 height 784
click at [181, 155] on li "В работе" at bounding box center [162, 154] width 80 height 20
type textarea "x"
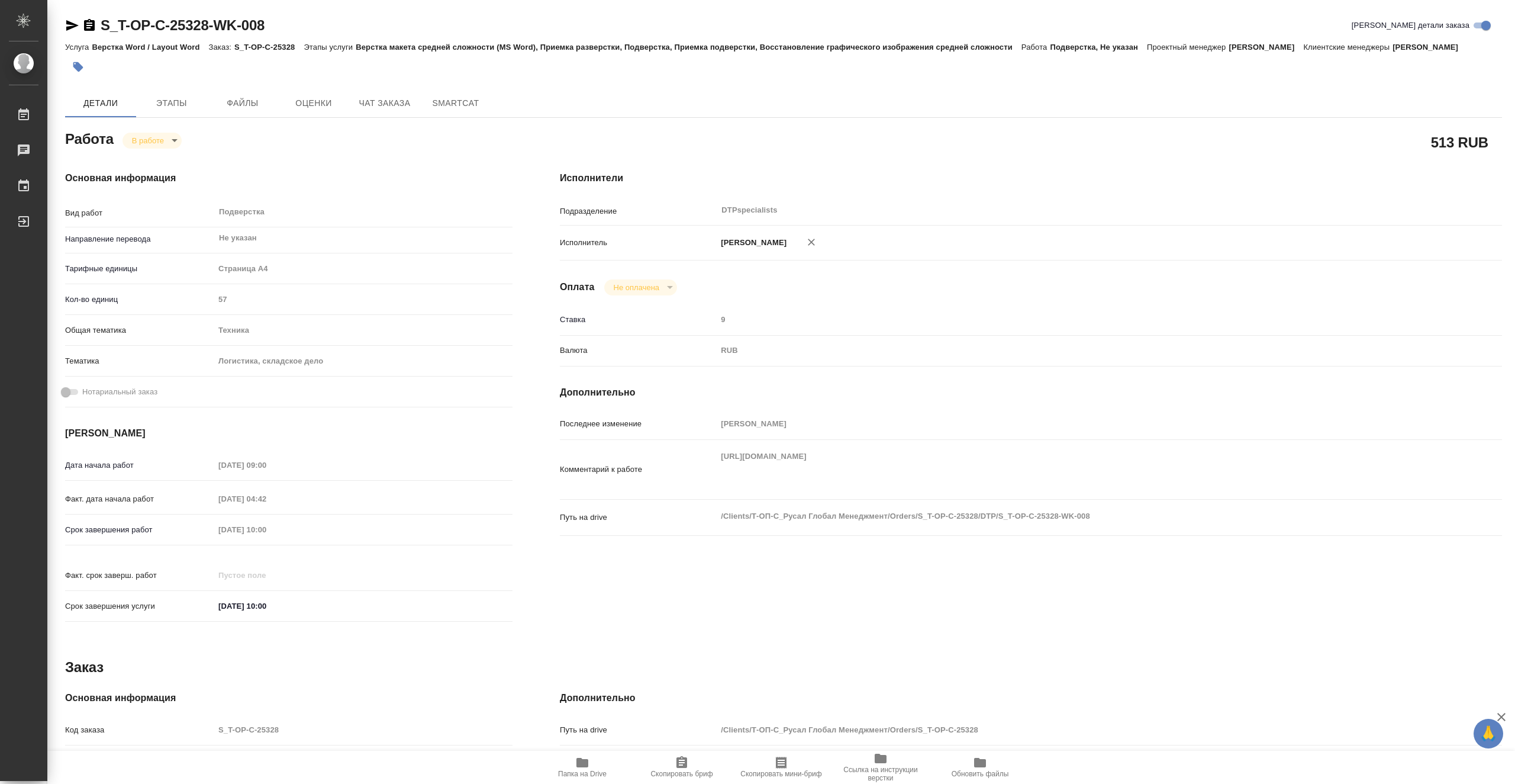
type textarea "x"
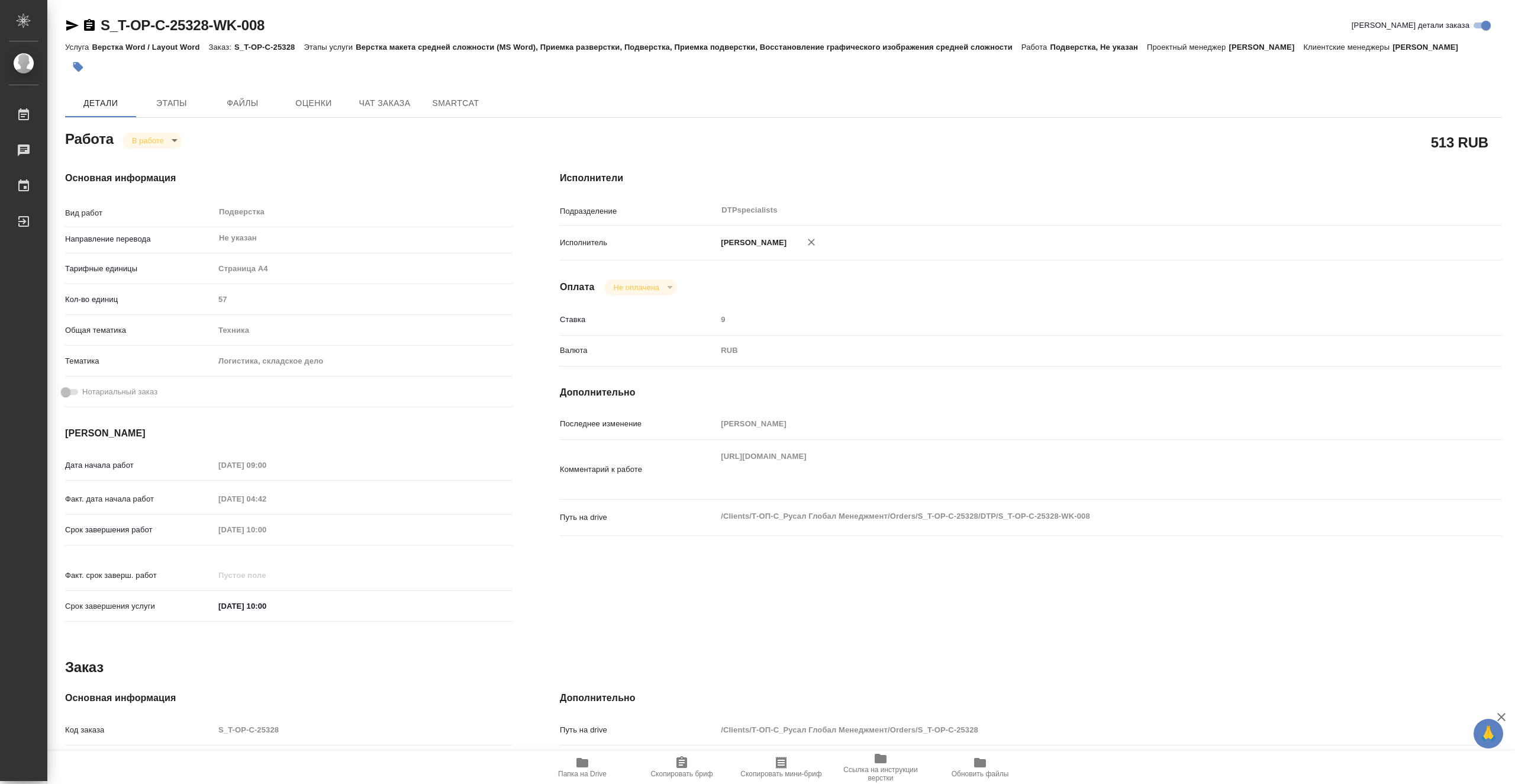
type textarea "x"
